Goal: Information Seeking & Learning: Check status

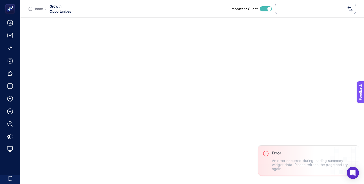
checkbox input "true"
click at [292, 9] on span "[DOMAIN_NAME]" at bounding box center [311, 9] width 67 height 4
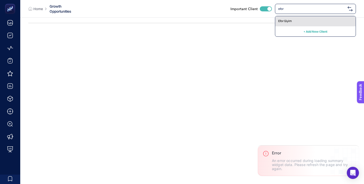
type input "efor"
click at [290, 18] on div "Efor Giyim" at bounding box center [315, 21] width 80 height 10
checkbox input "false"
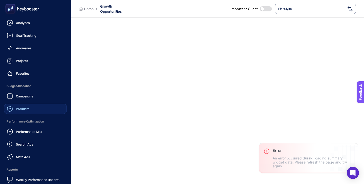
scroll to position [49, 0]
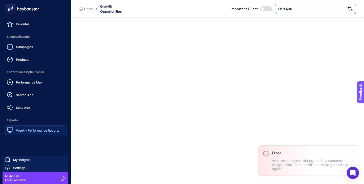
click at [52, 125] on link "Weekly Performance Reports" at bounding box center [35, 130] width 63 height 10
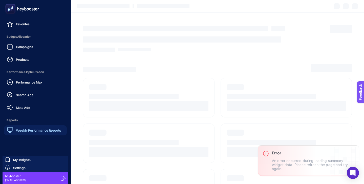
scroll to position [19, 0]
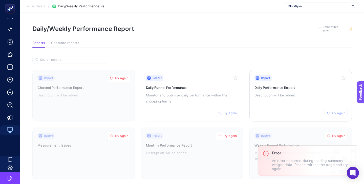
click at [284, 89] on h3 "Daily Performance Report" at bounding box center [300, 87] width 92 height 5
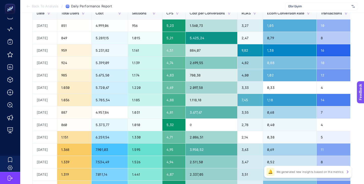
scroll to position [21, 0]
